Goal: Task Accomplishment & Management: Use online tool/utility

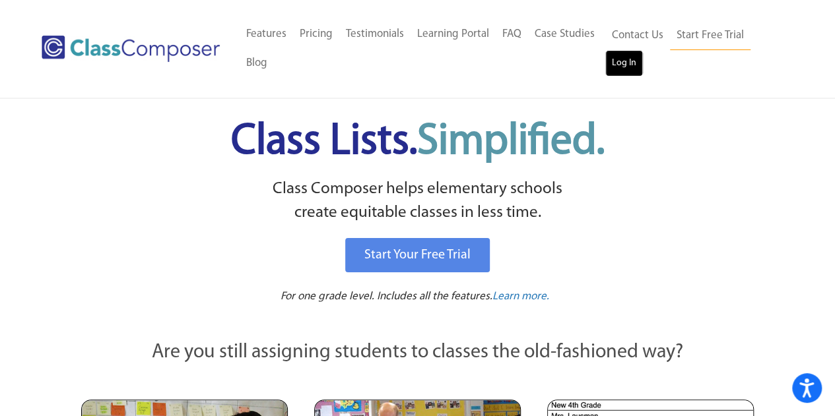
click at [620, 63] on link "Log In" at bounding box center [624, 63] width 38 height 26
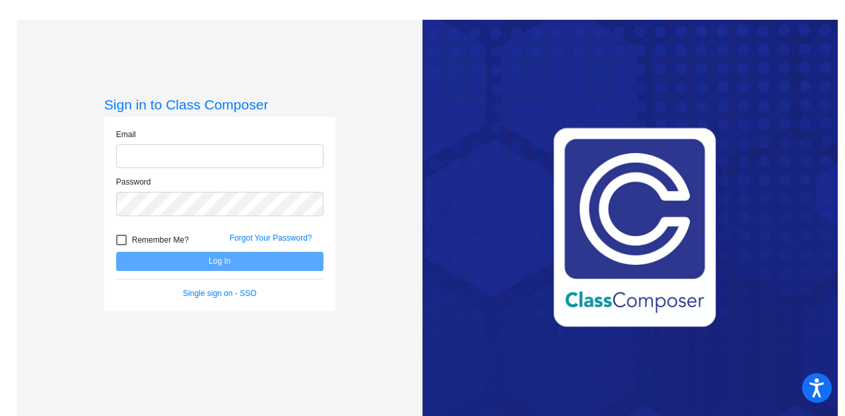
type input "kristin.niketic@lcps.org"
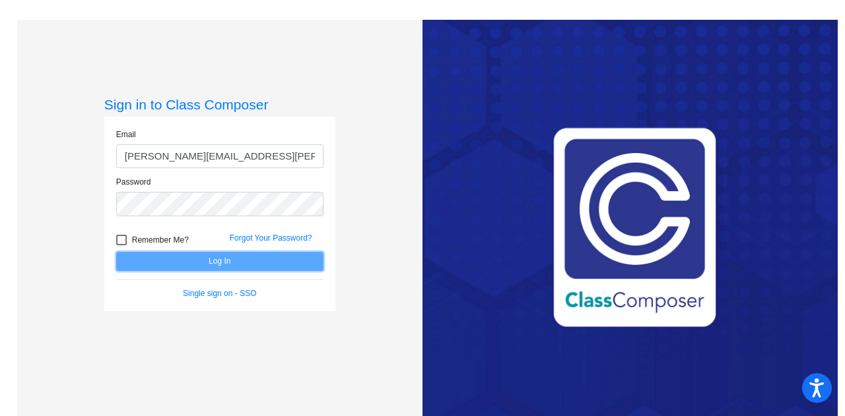
click at [228, 258] on button "Log In" at bounding box center [219, 261] width 207 height 19
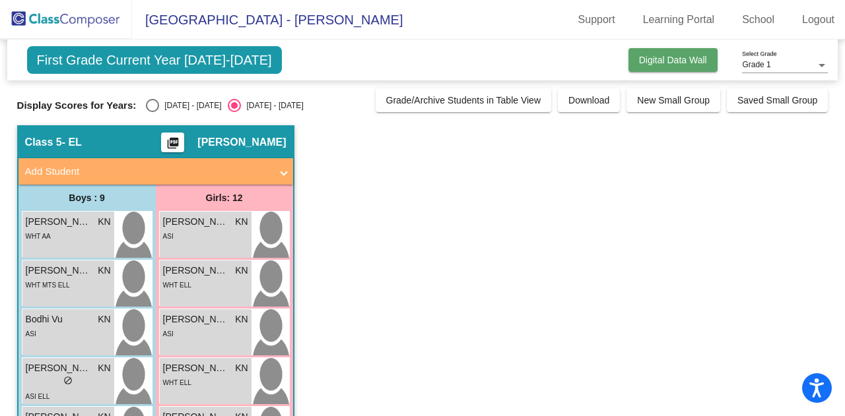
click at [672, 57] on span "Digital Data Wall" at bounding box center [673, 60] width 68 height 11
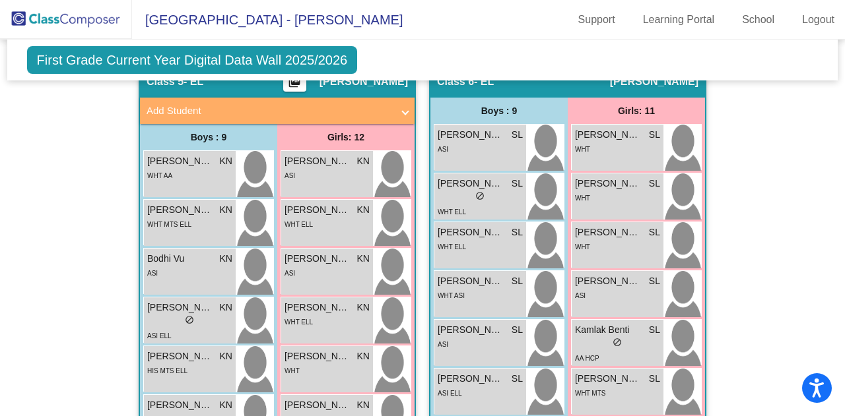
scroll to position [1633, 0]
